Goal: Task Accomplishment & Management: Manage account settings

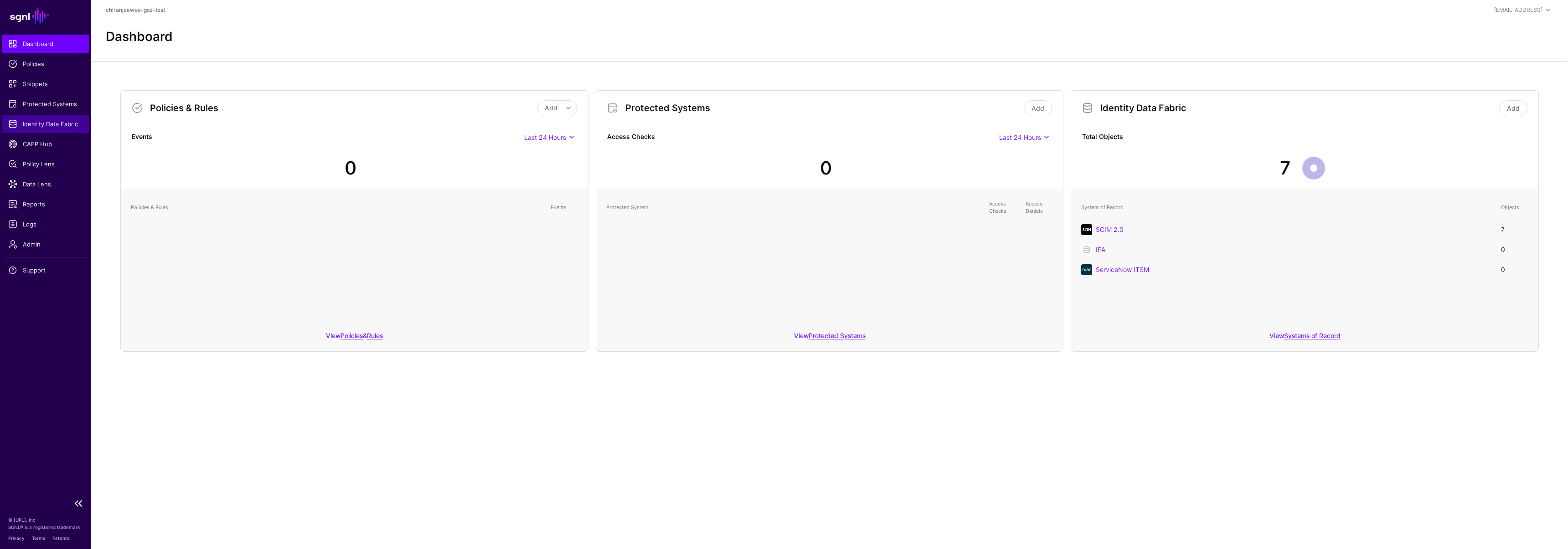
click at [36, 117] on link "Identity Data Fabric" at bounding box center [45, 123] width 88 height 18
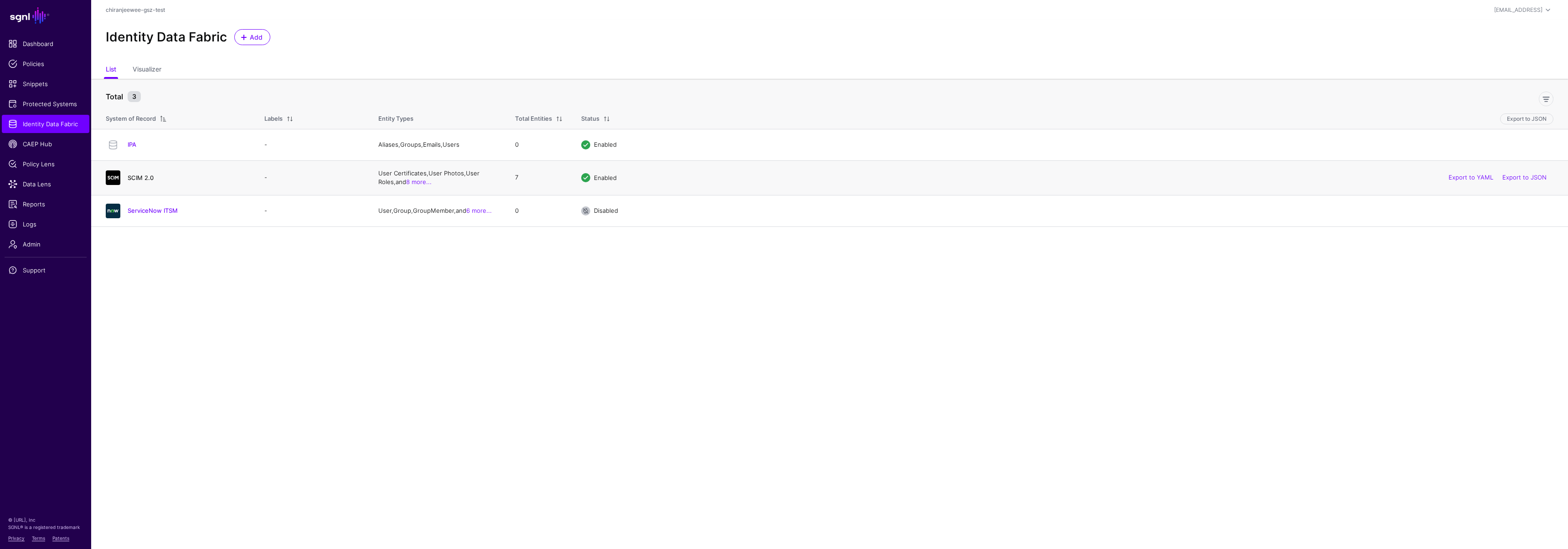
click at [136, 177] on link "SCIM 2.0" at bounding box center [140, 177] width 26 height 7
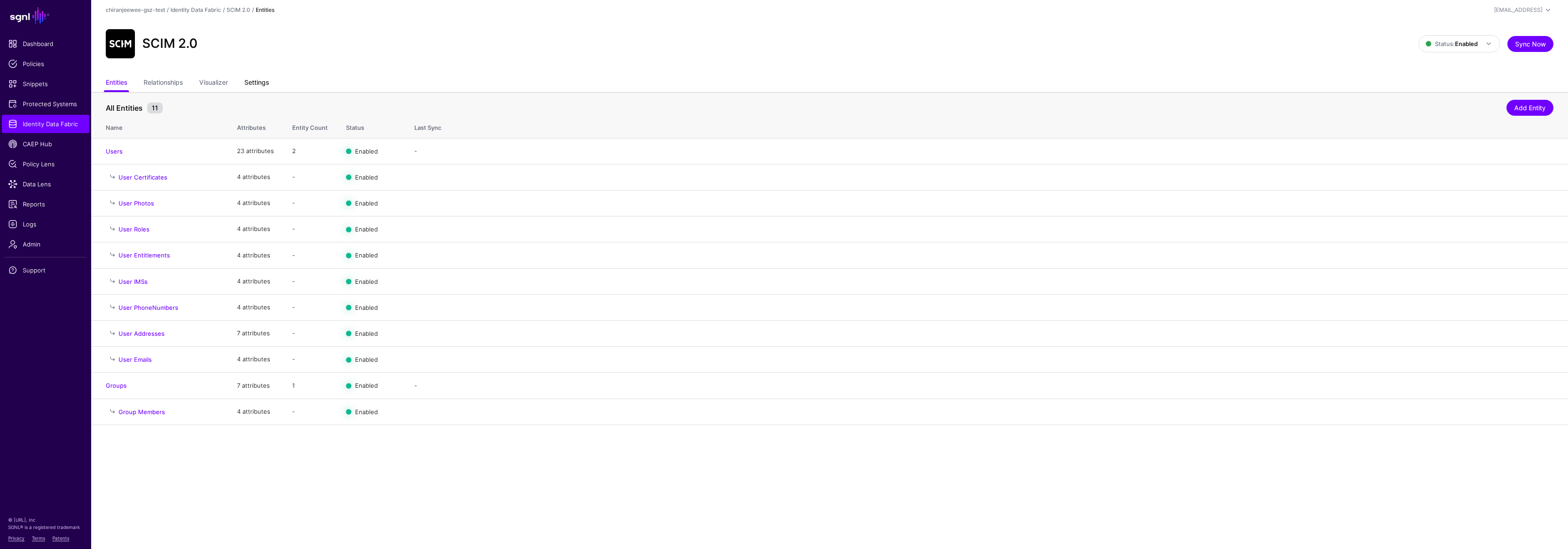
click at [259, 81] on link "Settings" at bounding box center [257, 83] width 24 height 17
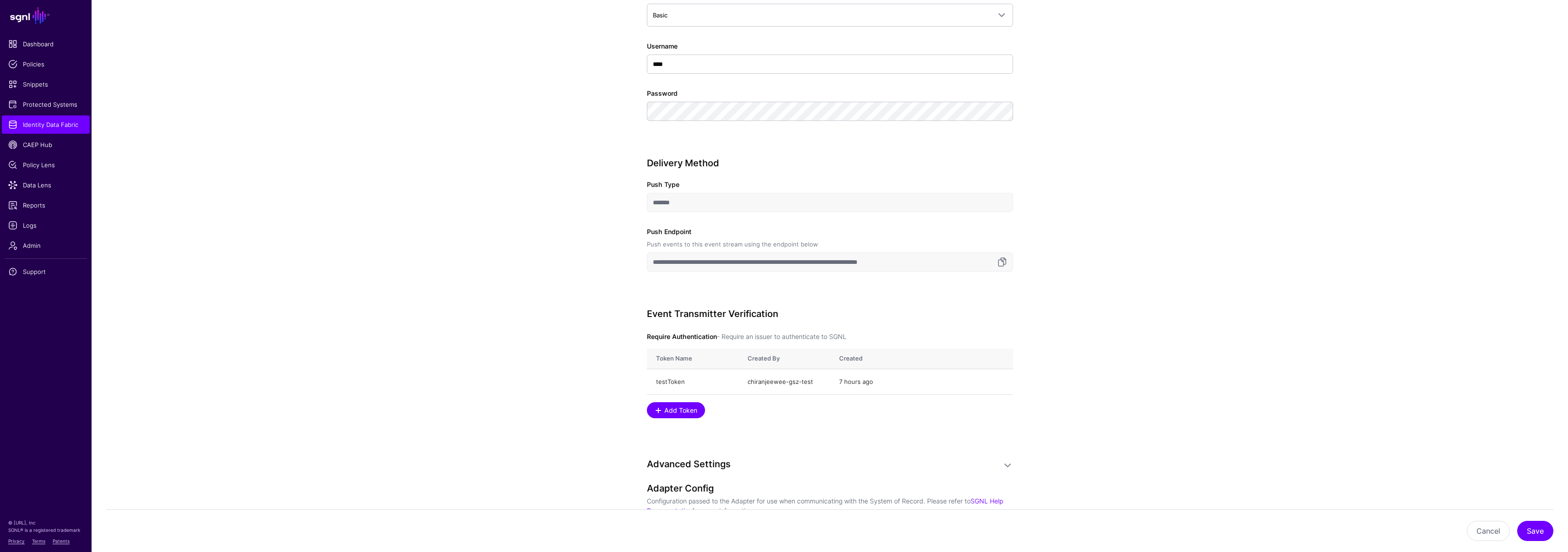
scroll to position [957, 0]
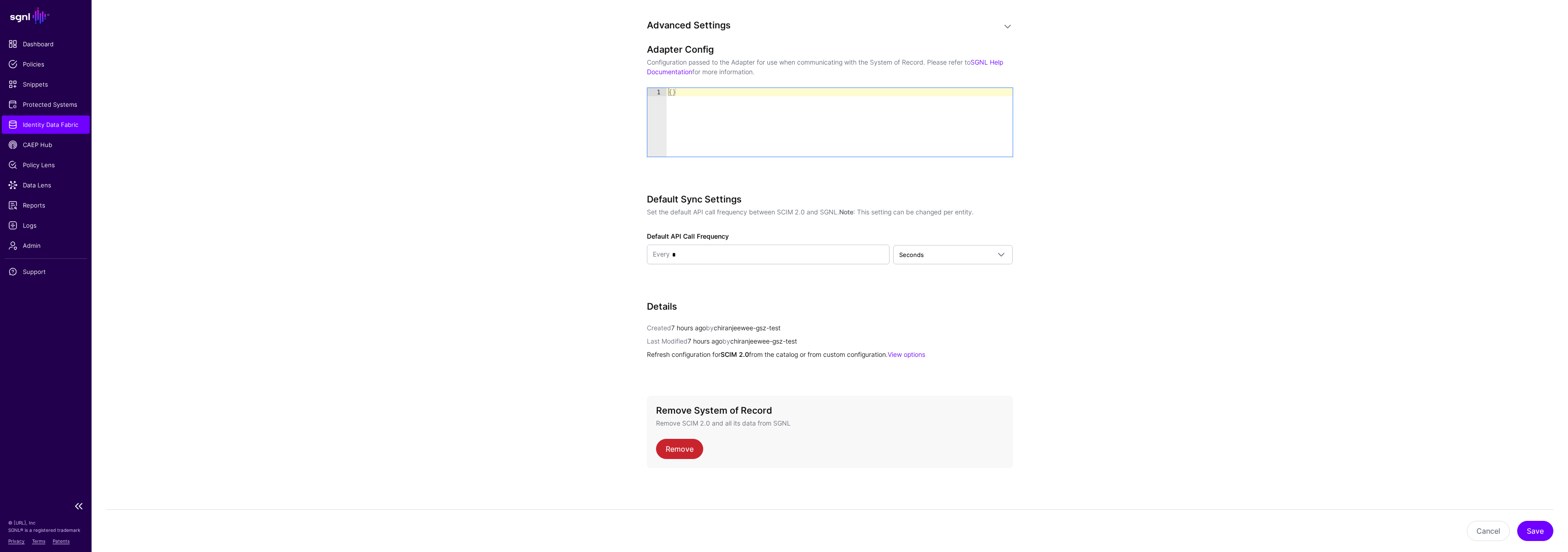
click at [42, 125] on span "Identity Data Fabric" at bounding box center [46, 125] width 75 height 9
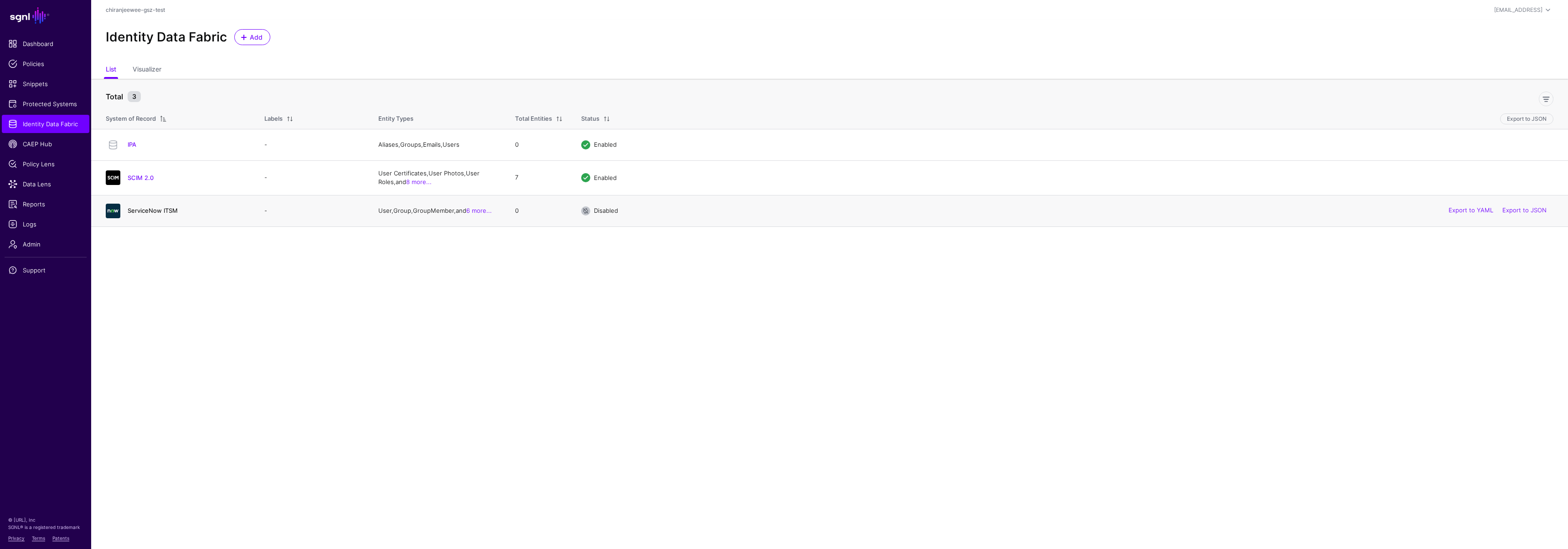
click at [144, 209] on link "ServiceNow ITSM" at bounding box center [152, 210] width 50 height 7
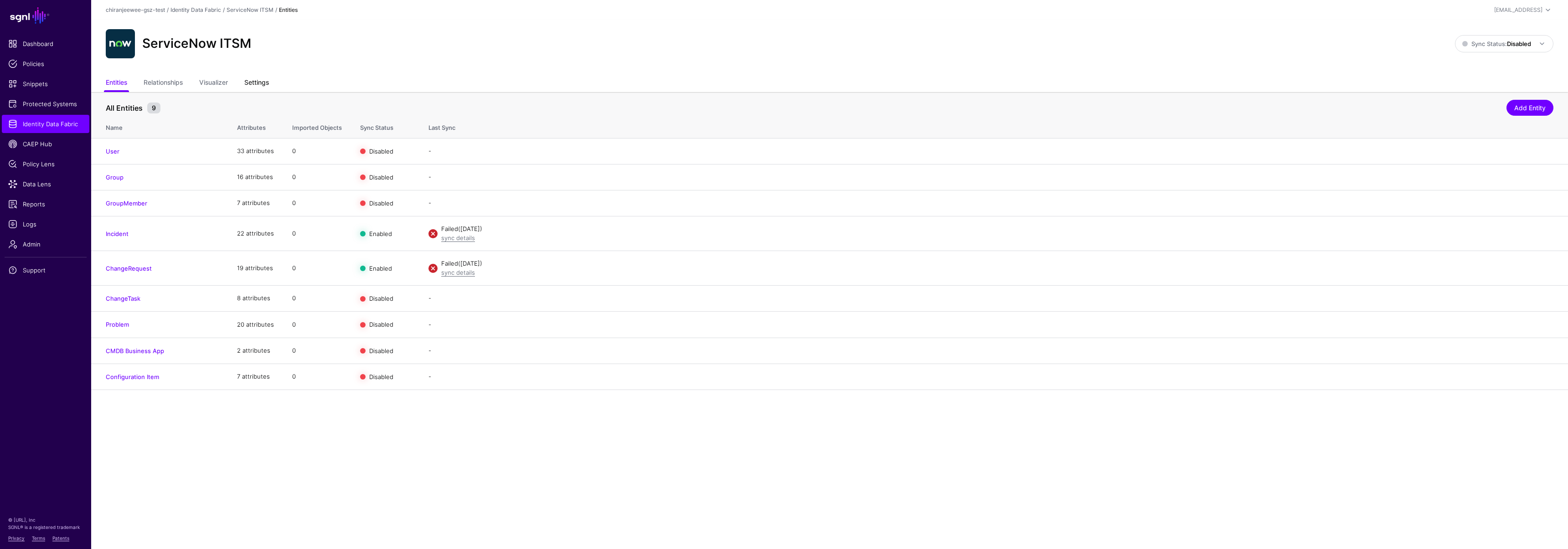
click at [257, 83] on link "Settings" at bounding box center [257, 83] width 24 height 17
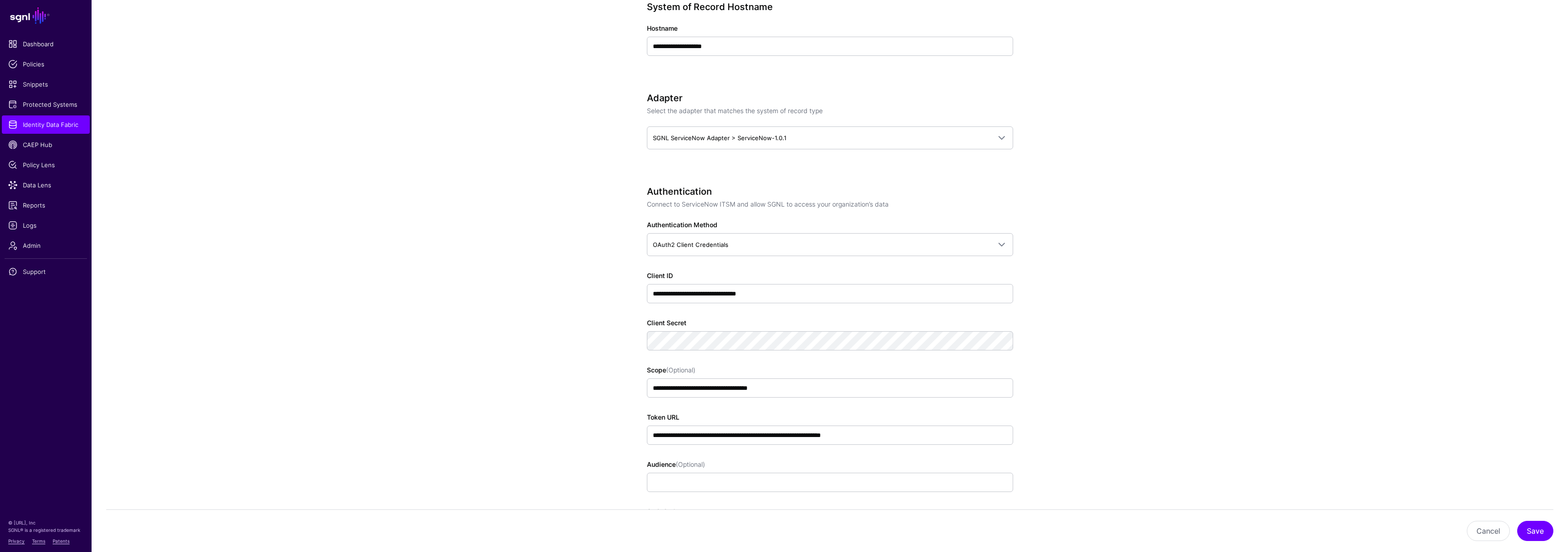
scroll to position [382, 0]
click at [729, 142] on span "SGNL ServiceNow Adapter > ServiceNow-1.0.1" at bounding box center [821, 138] width 338 height 10
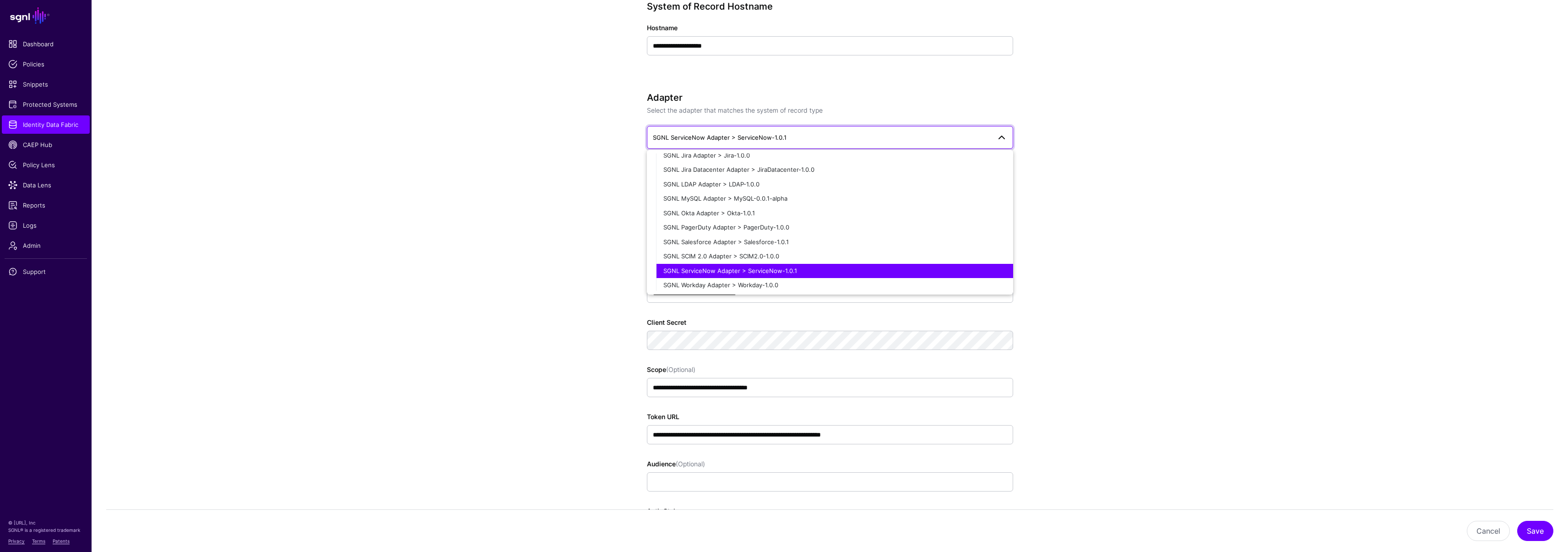
scroll to position [198, 0]
click at [752, 257] on span "SGNL SCIM 2.0 Adapter > SCIM2.0-1.0.0" at bounding box center [722, 253] width 116 height 7
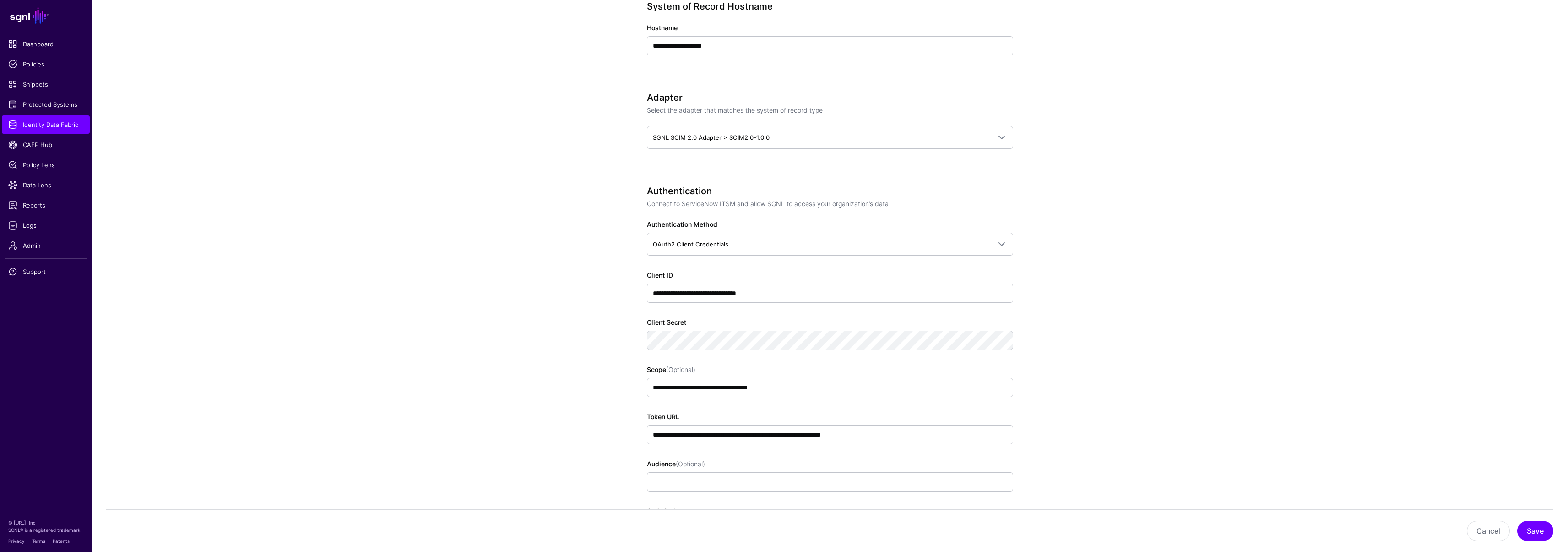
scroll to position [0, 0]
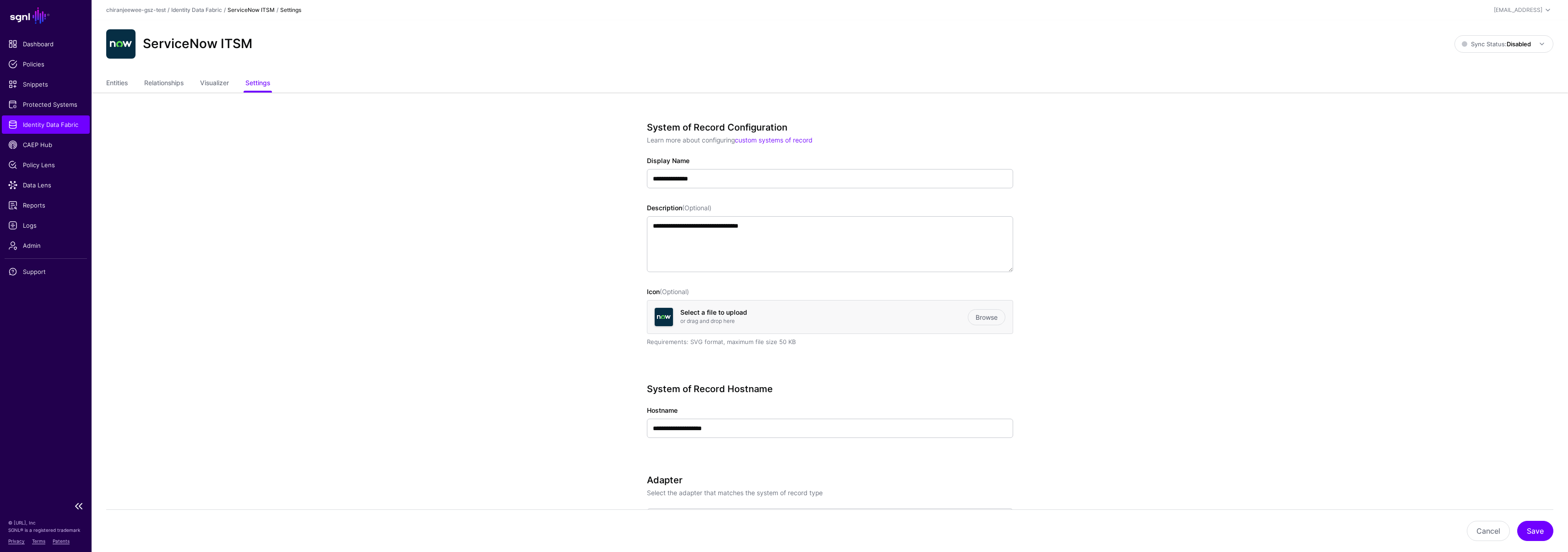
click at [37, 125] on span "Identity Data Fabric" at bounding box center [46, 125] width 75 height 9
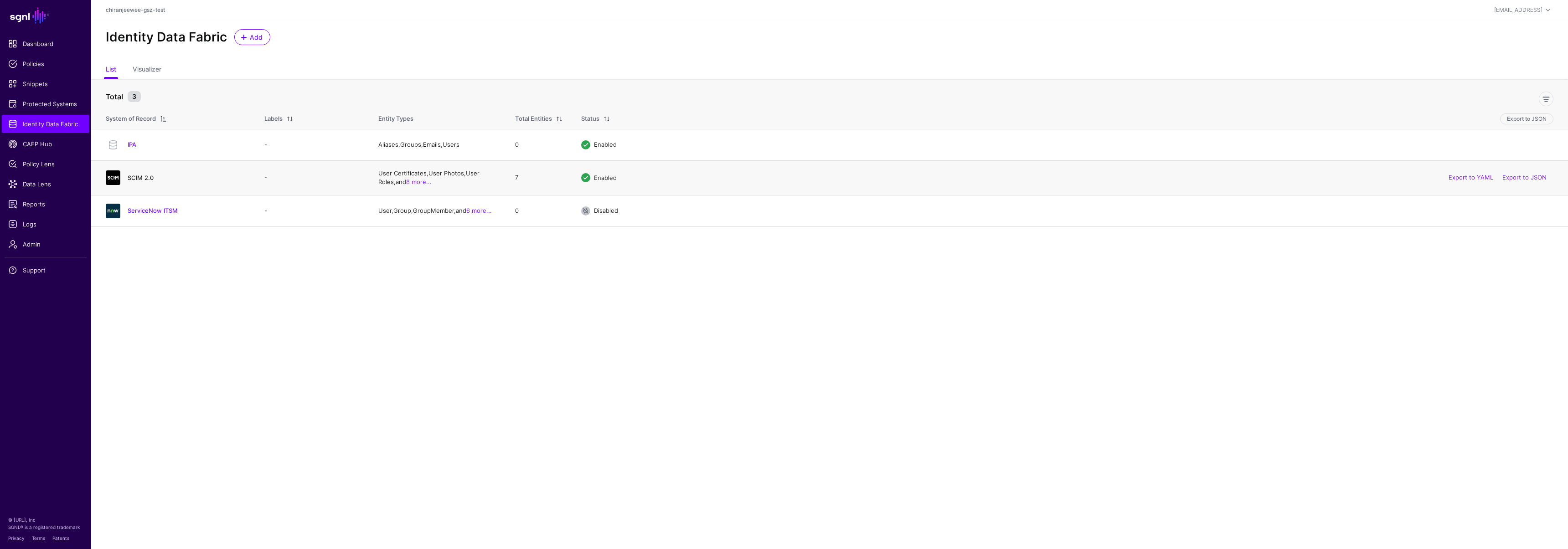
click at [139, 177] on link "SCIM 2.0" at bounding box center [140, 177] width 26 height 7
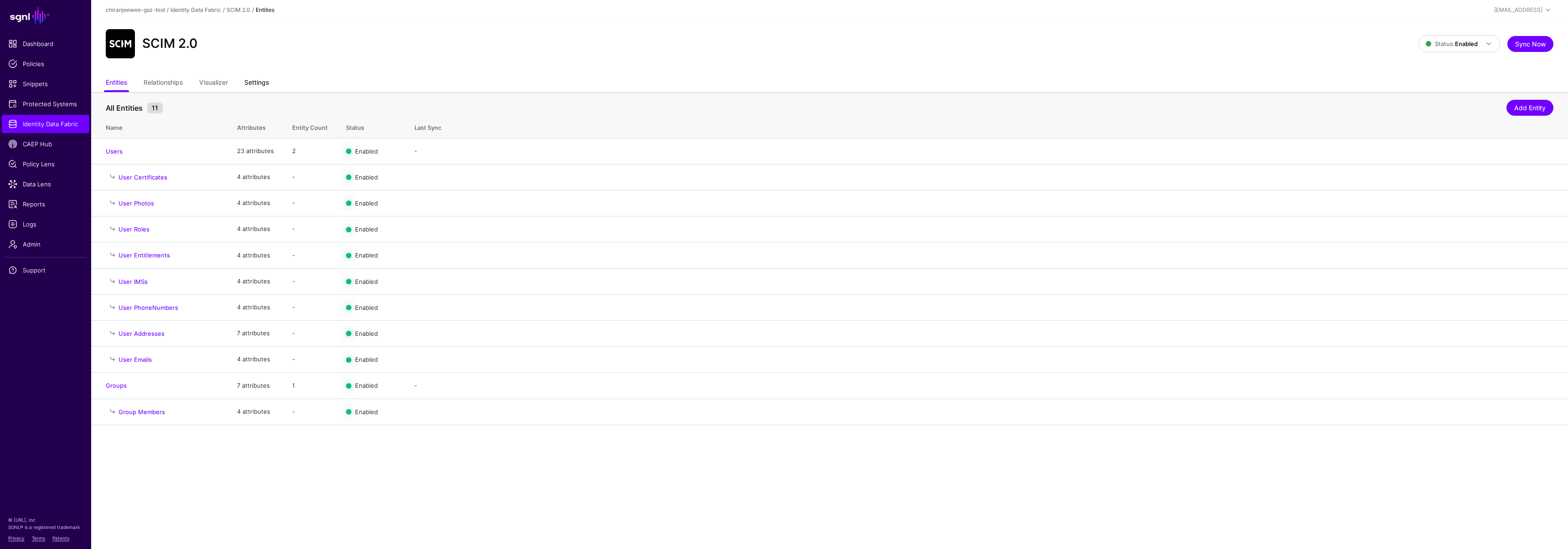
click at [259, 84] on link "Settings" at bounding box center [257, 83] width 24 height 17
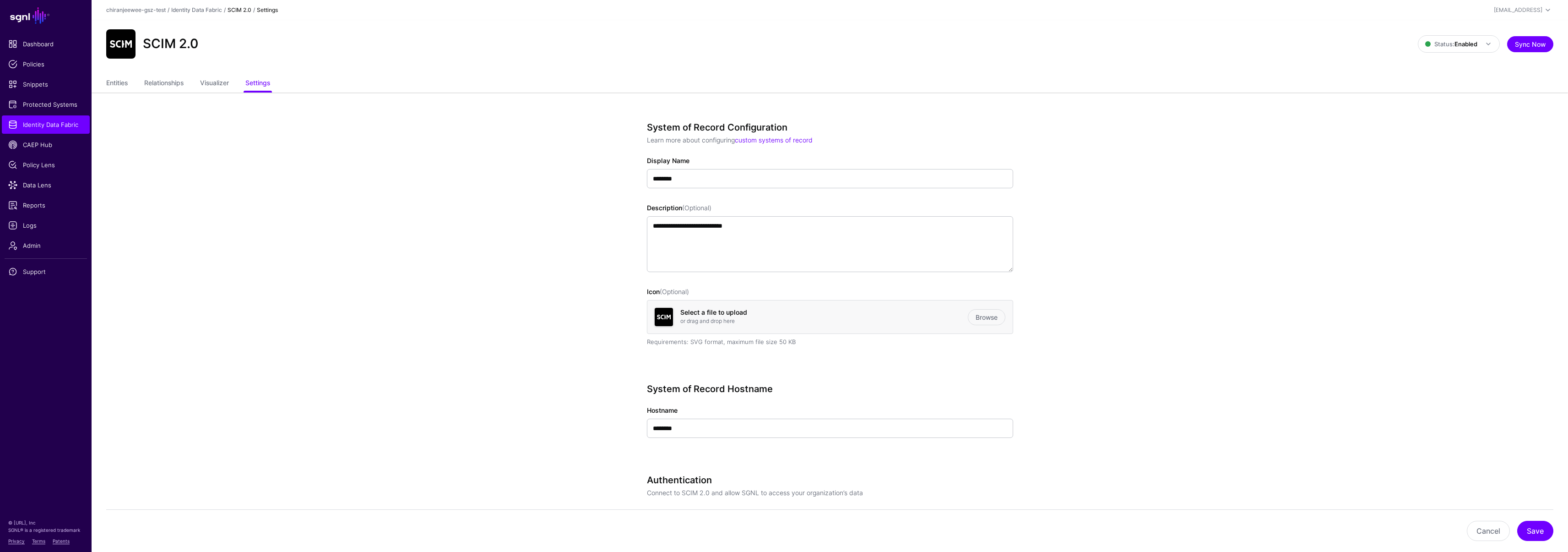
click at [1541, 30] on div "SCIM 2.0 Status: Enabled Enabled Syncing active for all configured entities tha…" at bounding box center [830, 44] width 1448 height 30
click at [1537, 41] on button "Sync Now" at bounding box center [1531, 44] width 46 height 16
click at [123, 84] on link "Entities" at bounding box center [116, 84] width 21 height 17
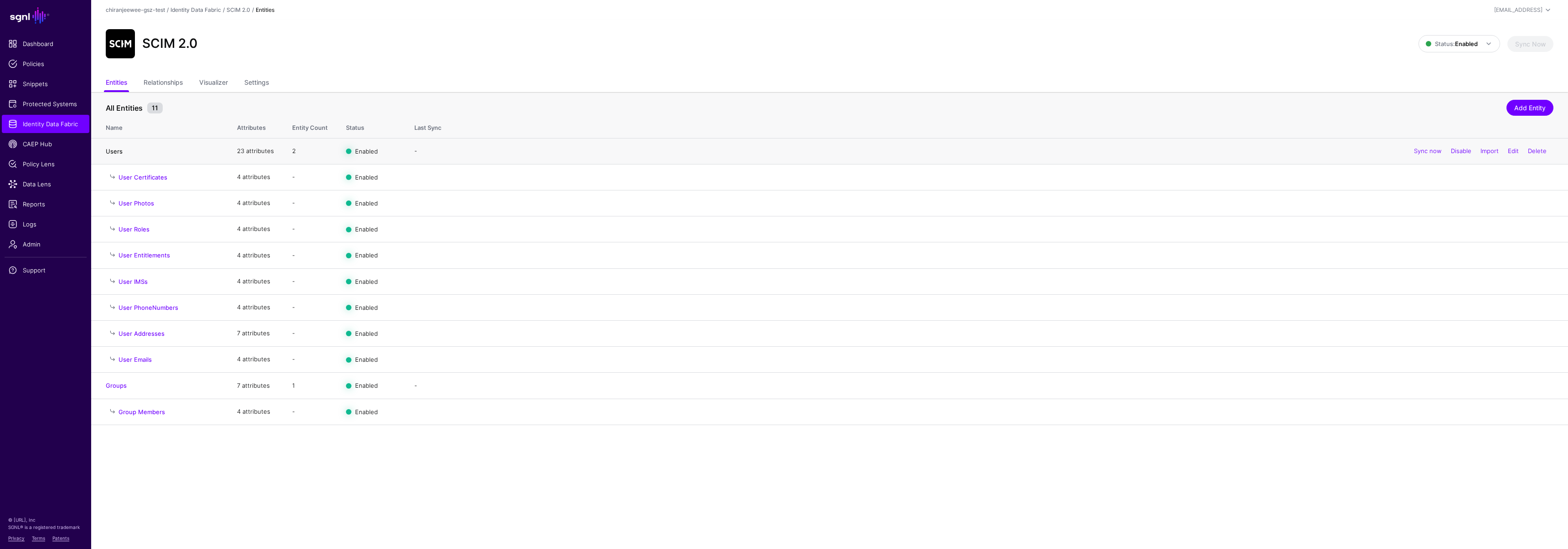
click at [117, 151] on link "Users" at bounding box center [114, 151] width 17 height 7
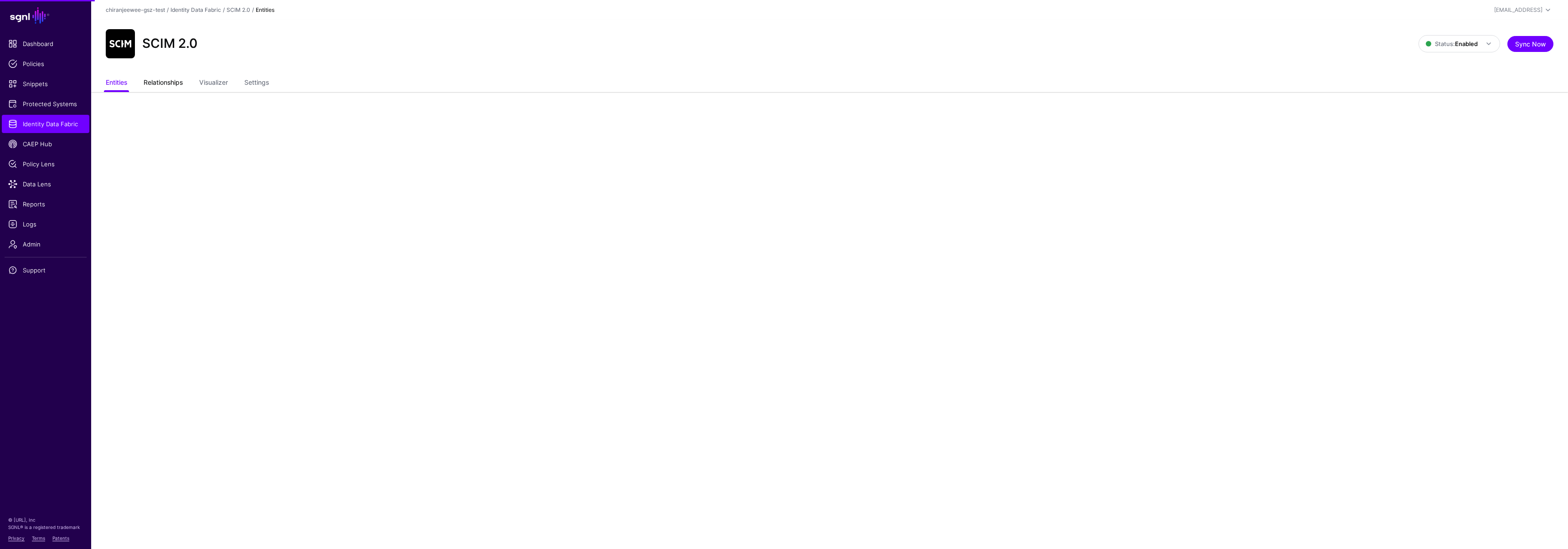
click at [158, 84] on link "Relationships" at bounding box center [163, 83] width 39 height 17
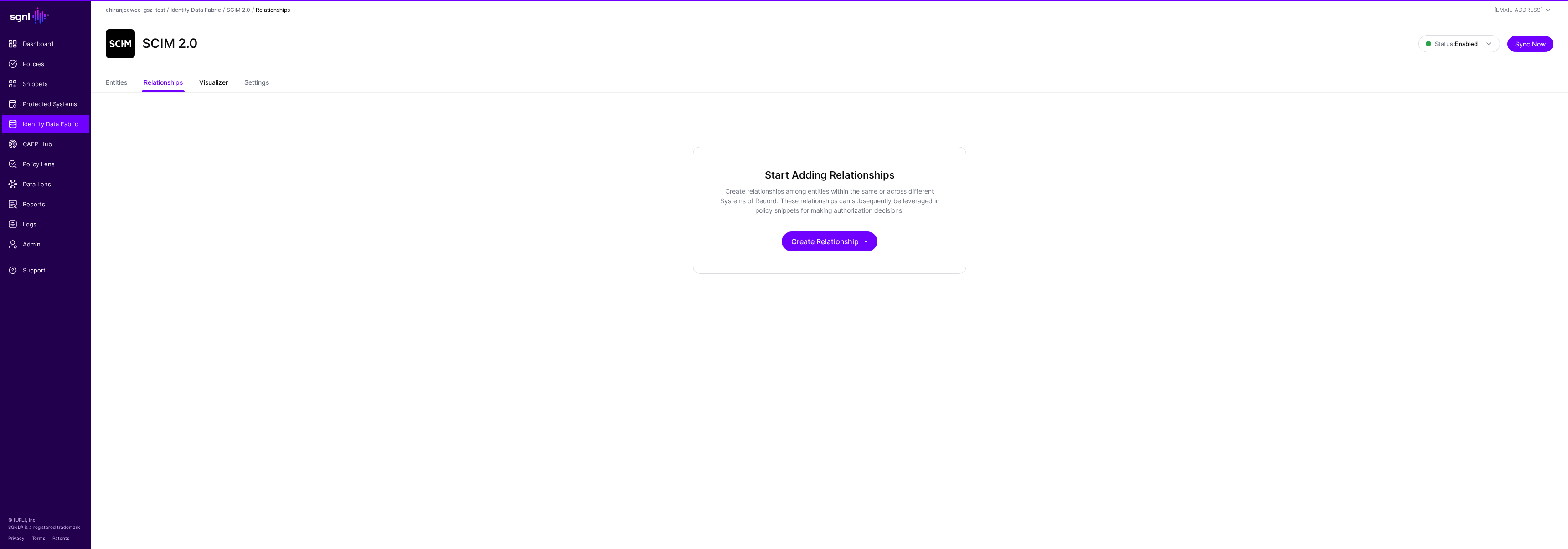
click at [215, 84] on link "Visualizer" at bounding box center [213, 83] width 29 height 17
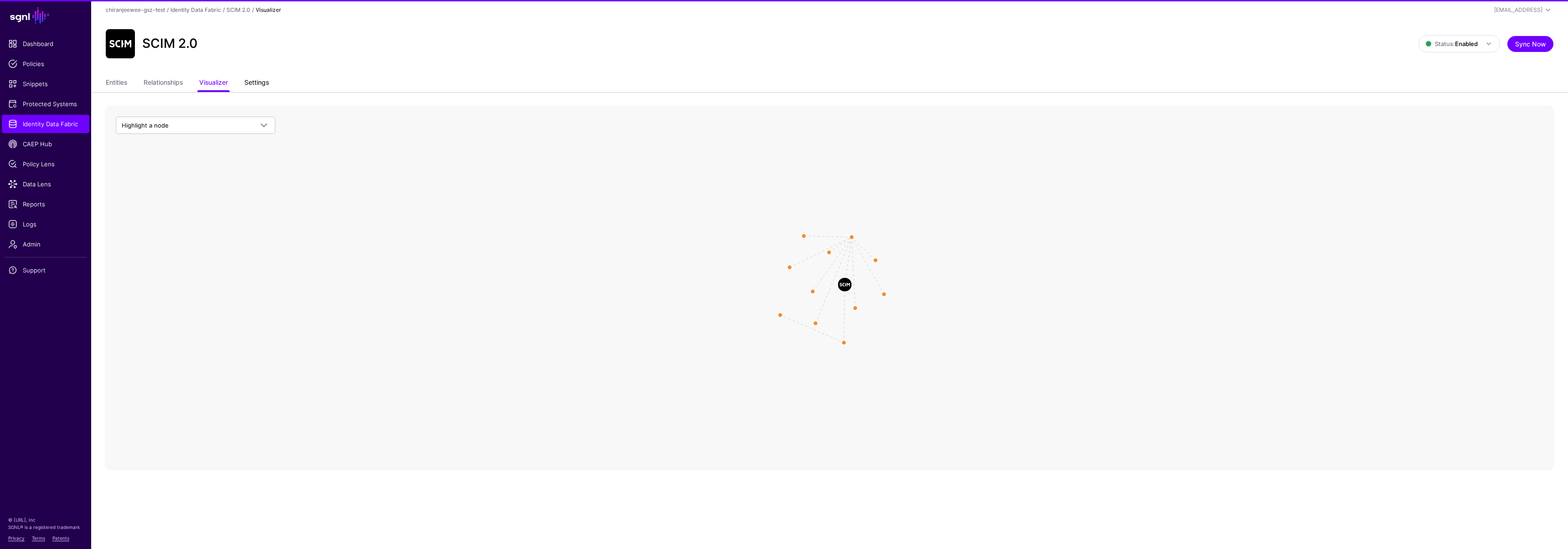
click at [259, 84] on link "Settings" at bounding box center [257, 83] width 24 height 17
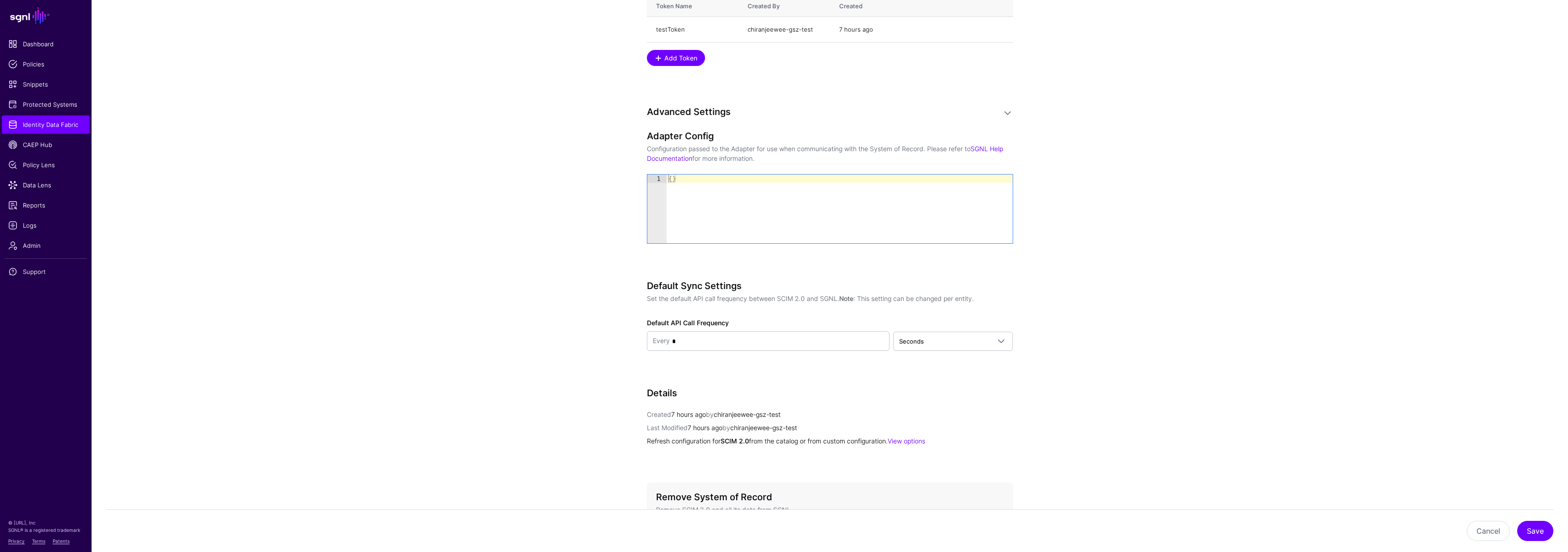
scroll to position [870, 0]
click at [1003, 111] on link at bounding box center [1007, 113] width 11 height 11
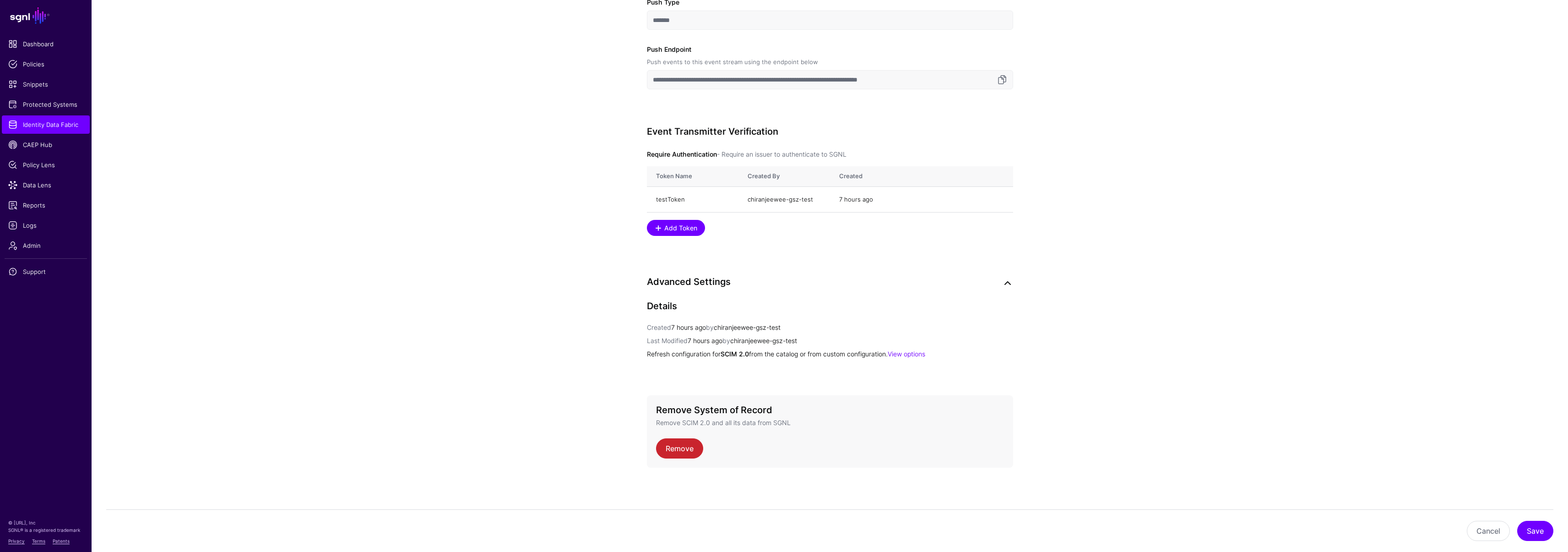
click at [1005, 284] on link at bounding box center [1007, 282] width 11 height 11
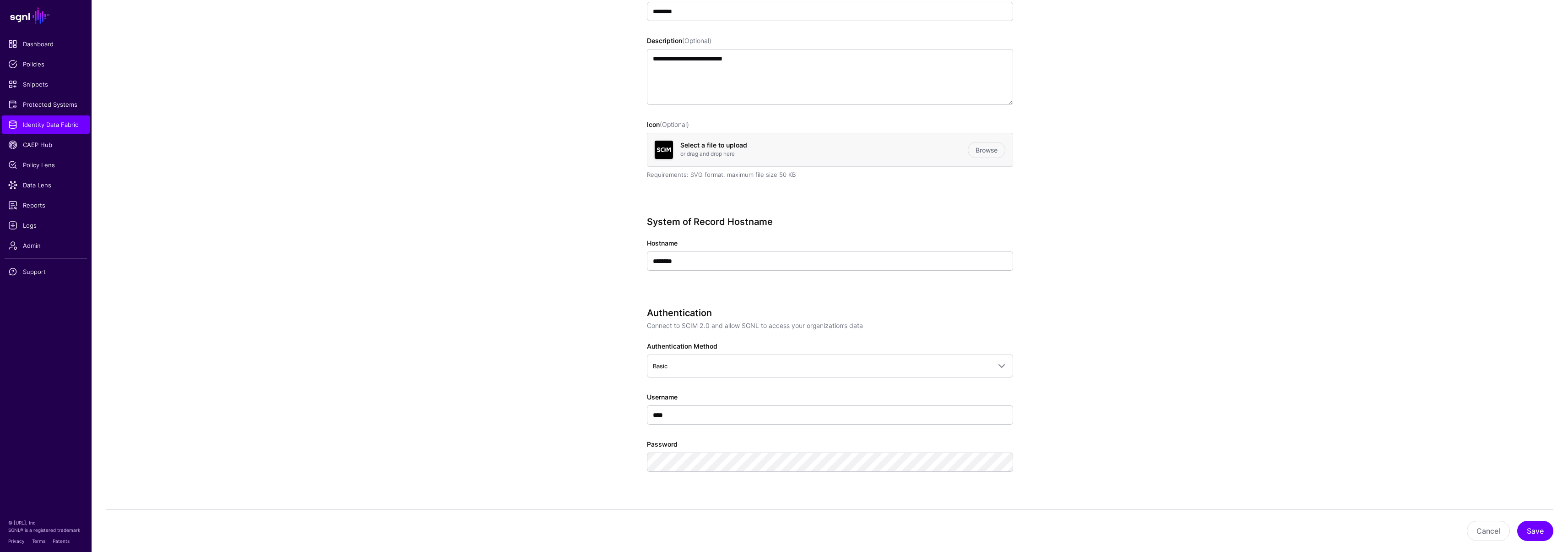
scroll to position [0, 0]
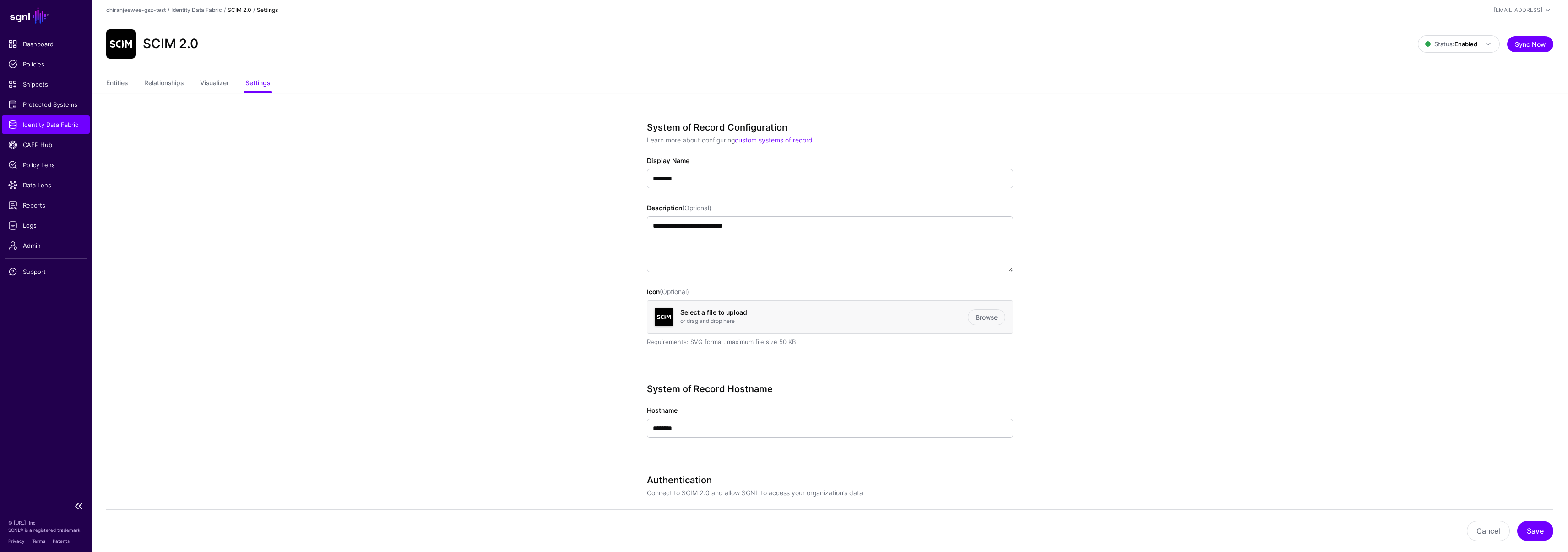
click at [51, 128] on span "Identity Data Fabric" at bounding box center [46, 125] width 75 height 9
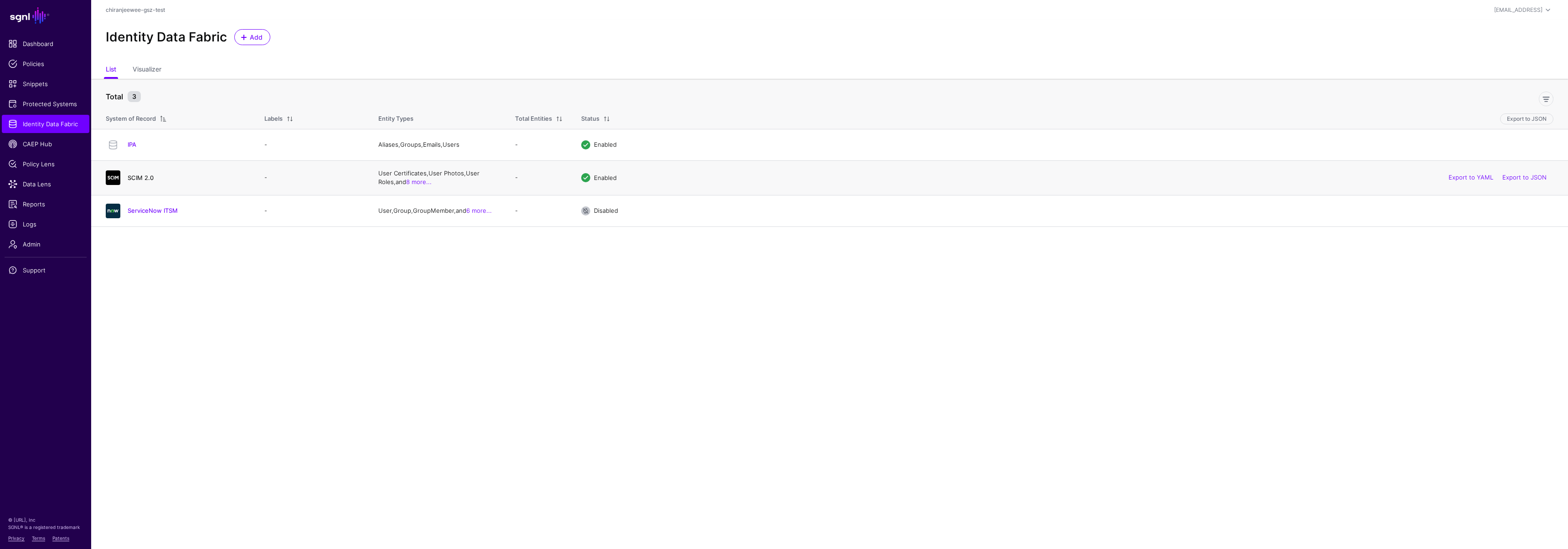
click at [141, 179] on link "SCIM 2.0" at bounding box center [140, 177] width 26 height 7
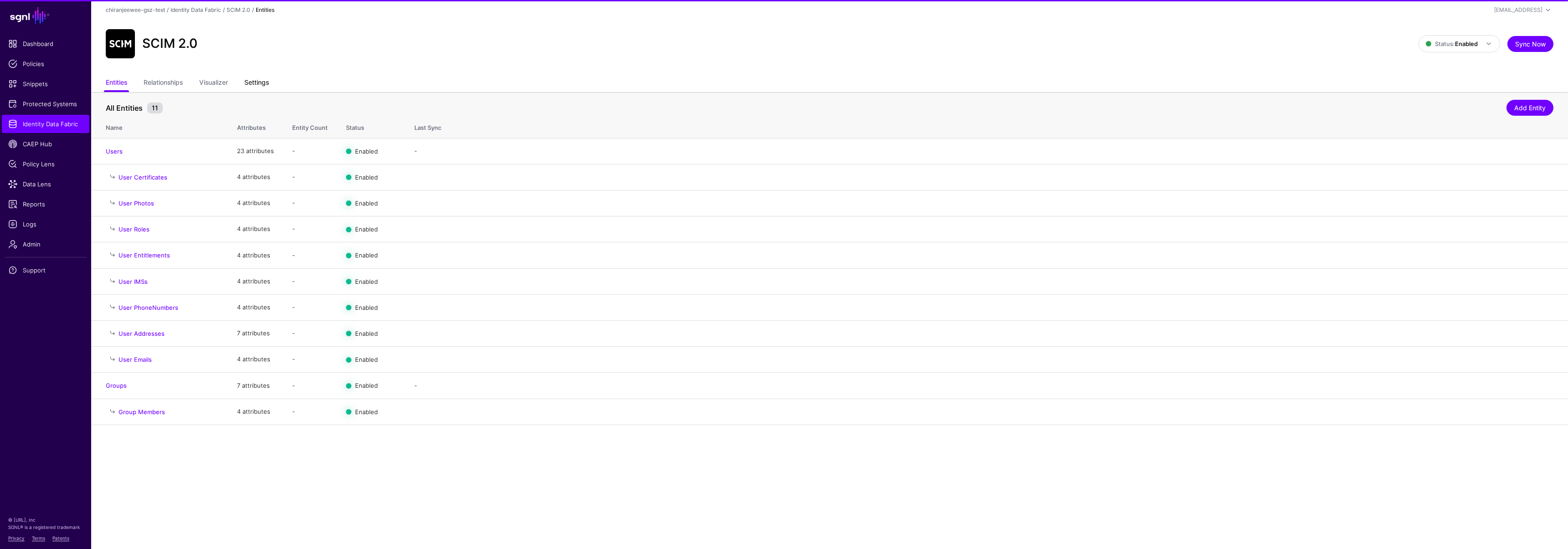
click at [261, 84] on link "Settings" at bounding box center [257, 83] width 24 height 17
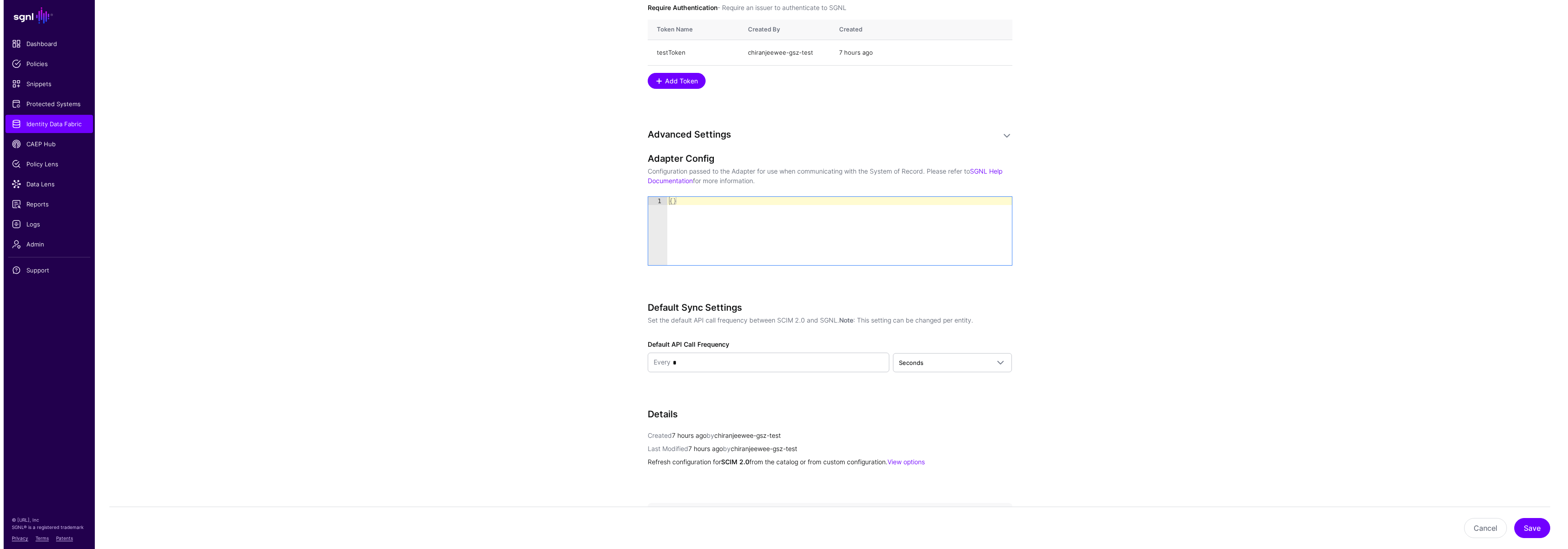
scroll to position [951, 0]
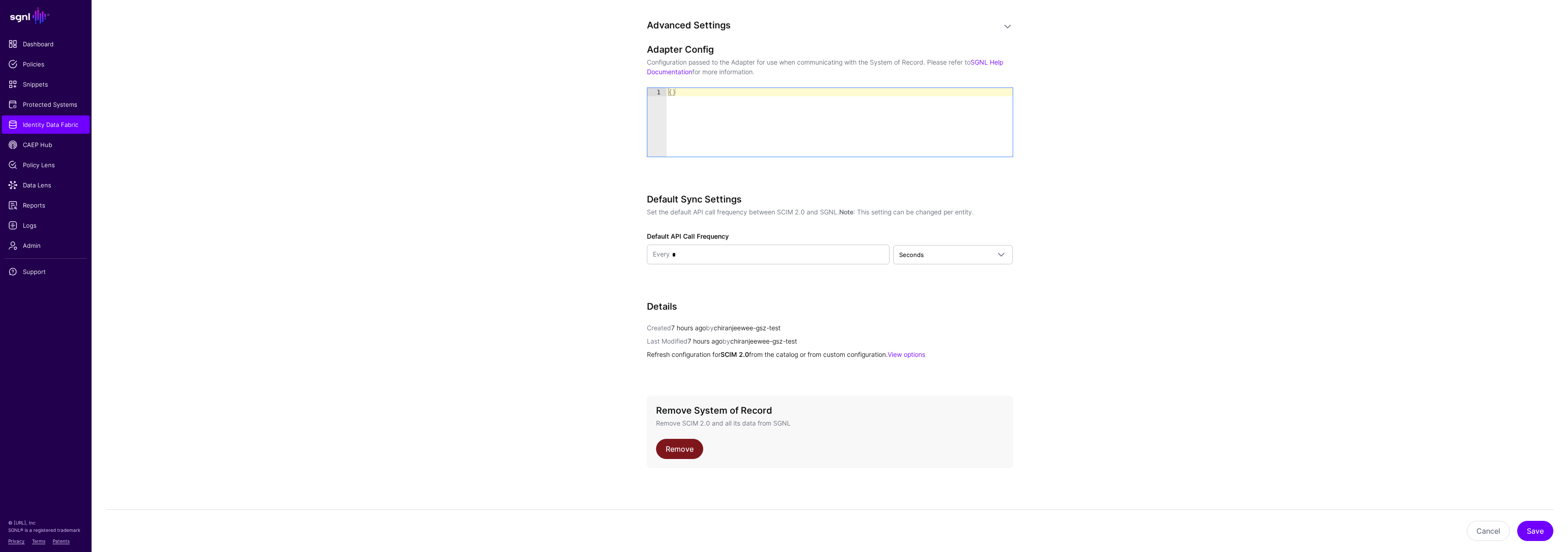
click at [679, 446] on link "Remove" at bounding box center [679, 448] width 47 height 20
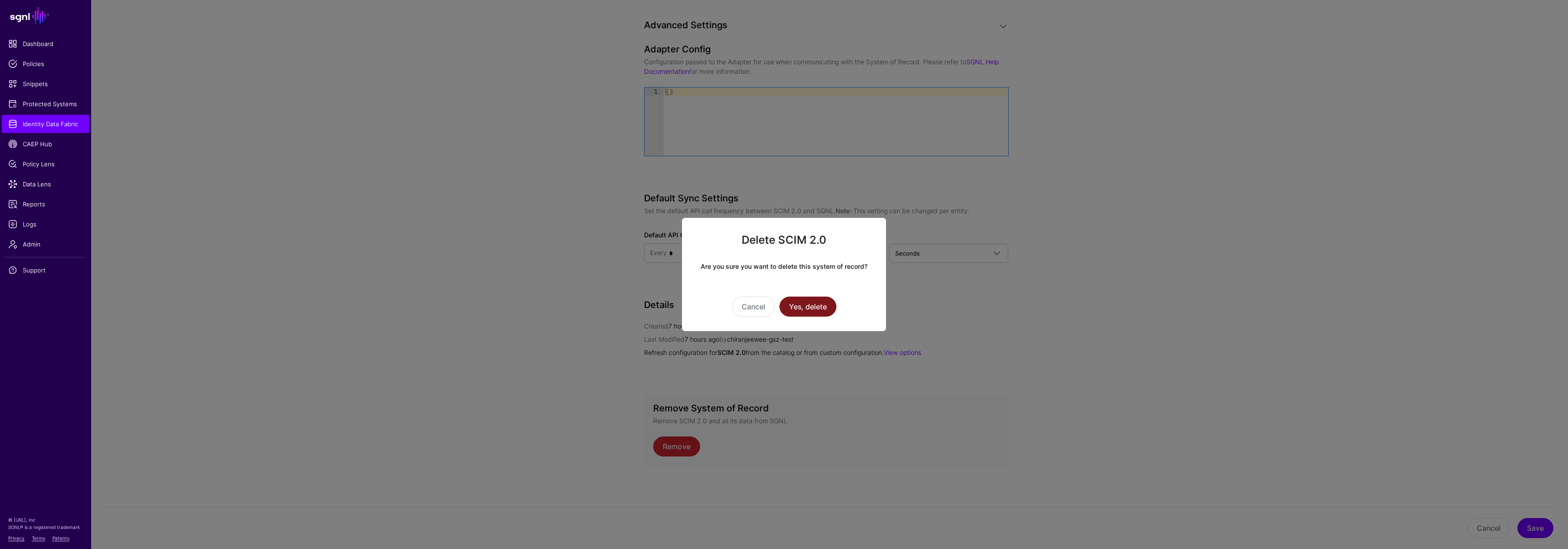
click at [809, 306] on button "Yes, delete" at bounding box center [807, 306] width 57 height 20
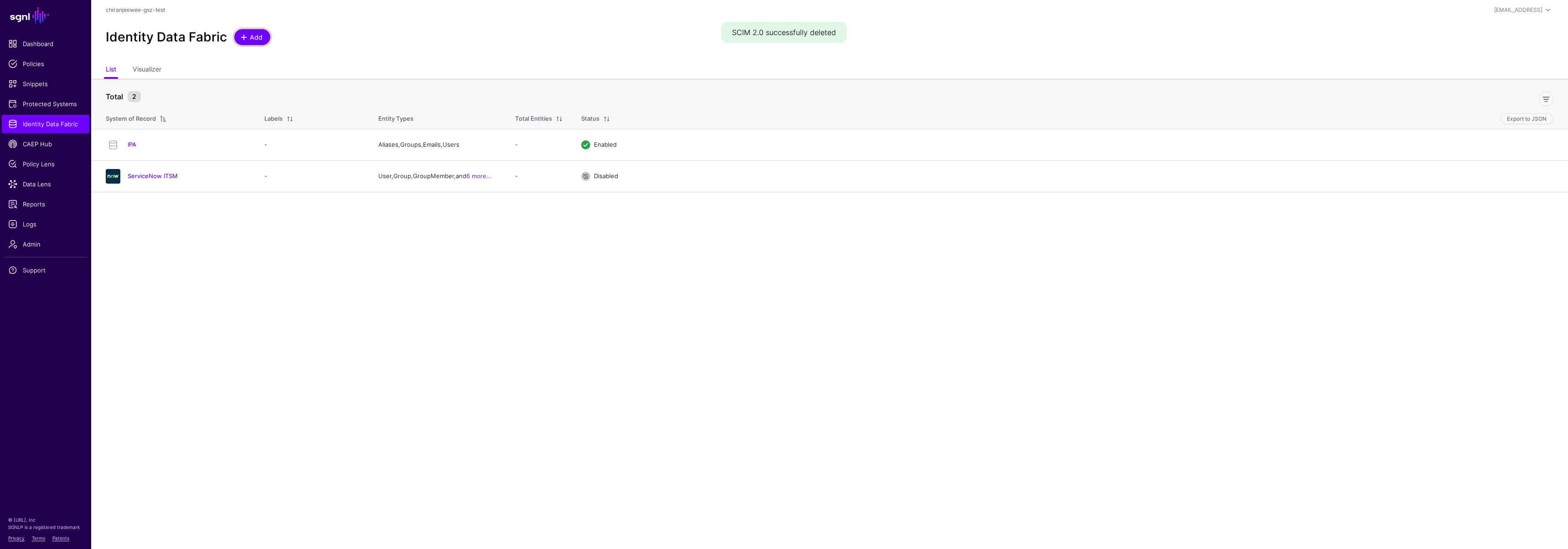
click at [249, 40] on span "Add" at bounding box center [256, 37] width 15 height 10
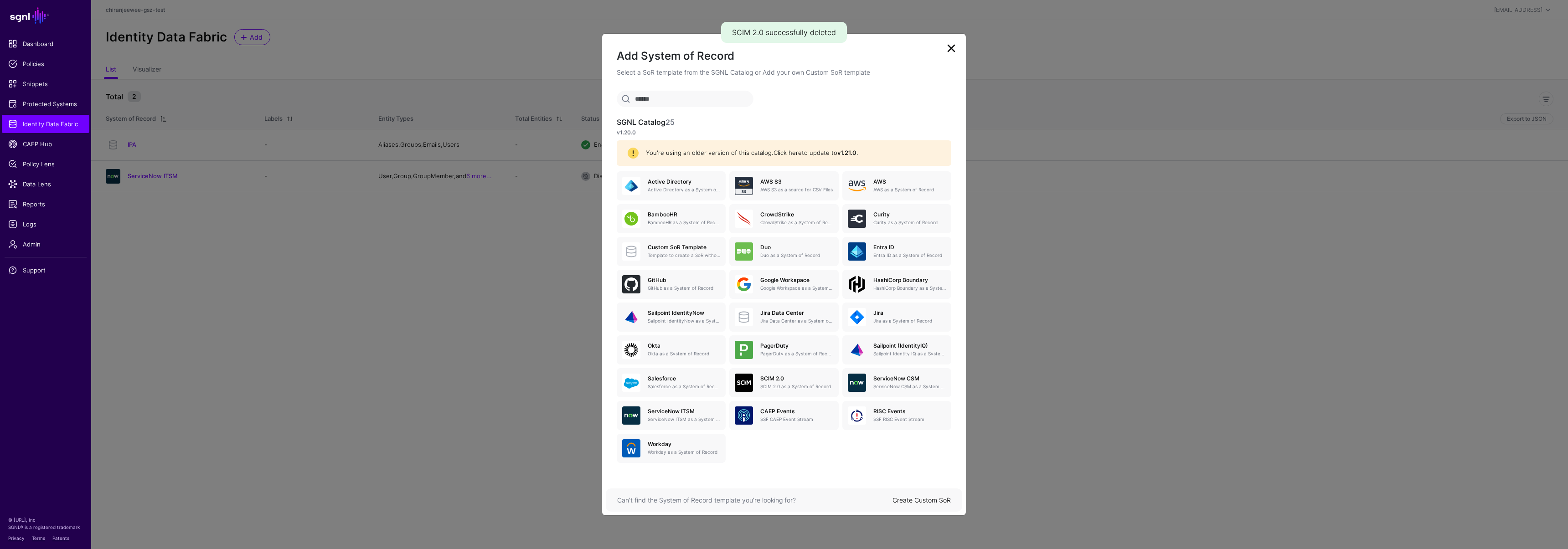
click at [785, 154] on link "Click here" at bounding box center [788, 152] width 28 height 7
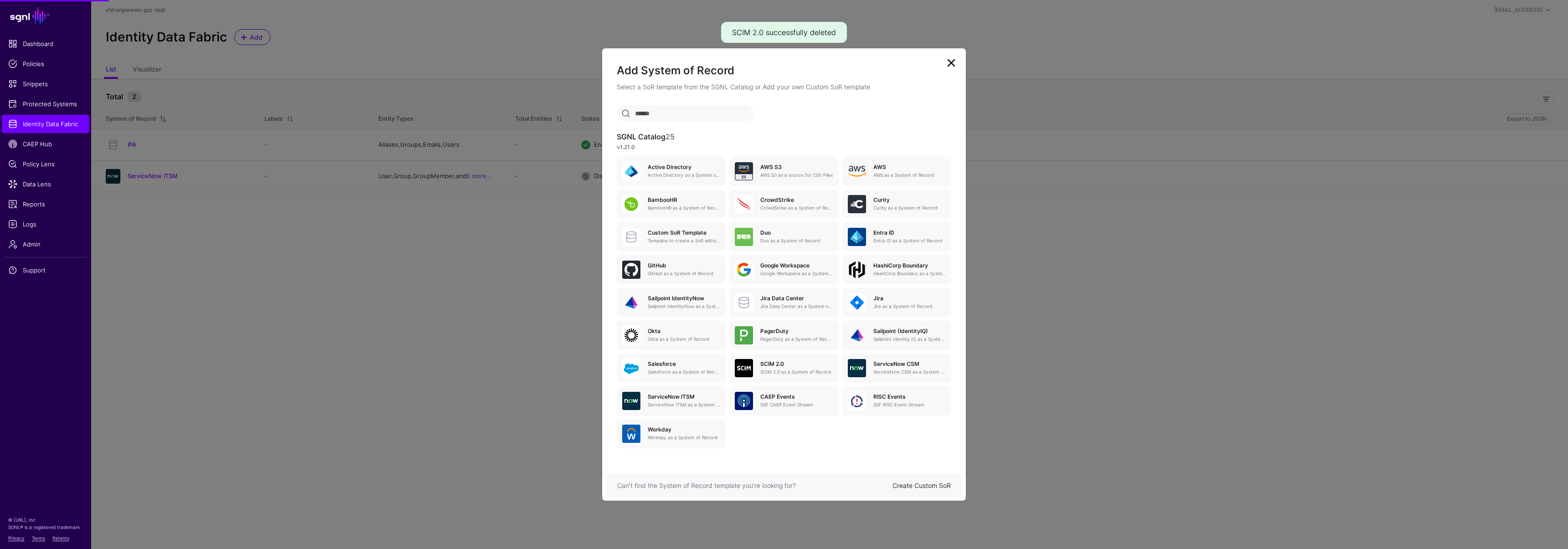
click at [801, 371] on p "SCIM 2.0 as a System of Record" at bounding box center [796, 372] width 72 height 7
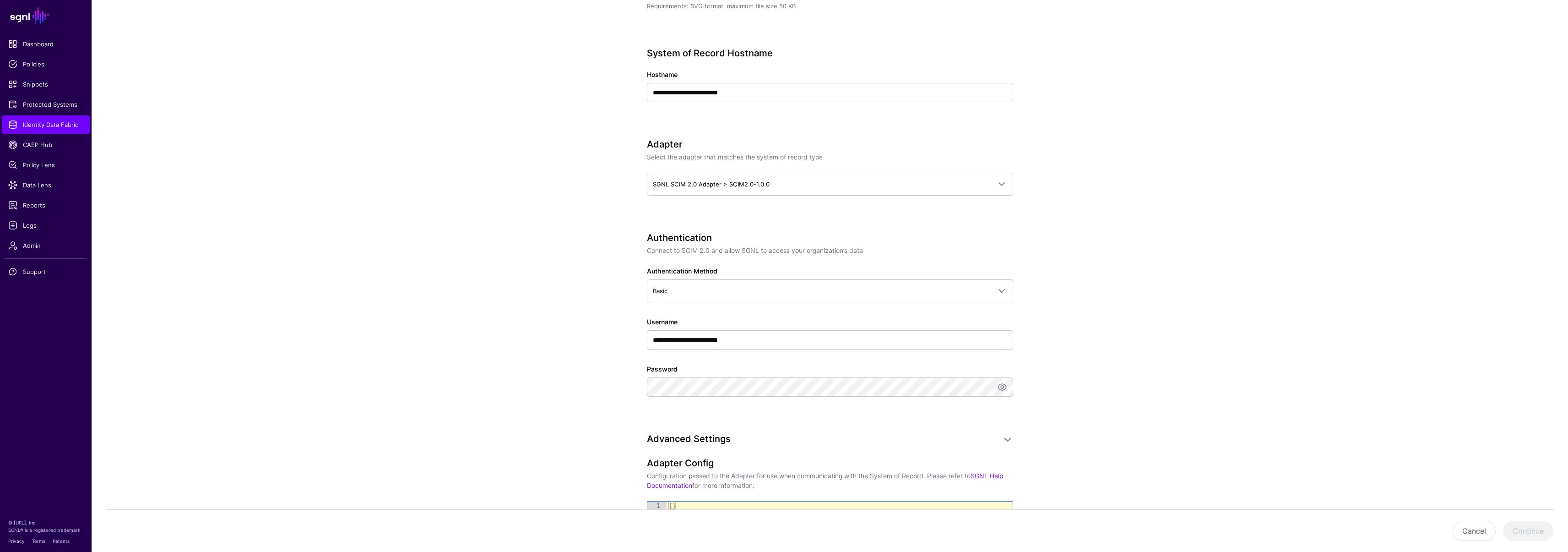
scroll to position [452, 0]
